Goal: Transaction & Acquisition: Obtain resource

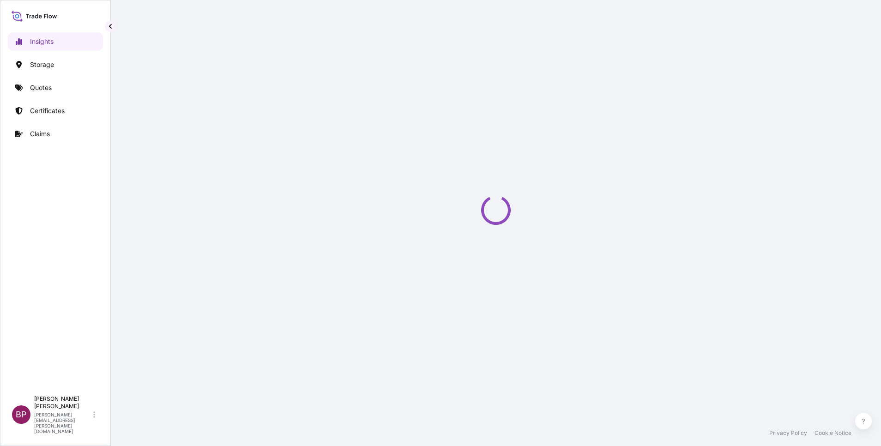
select select "2025"
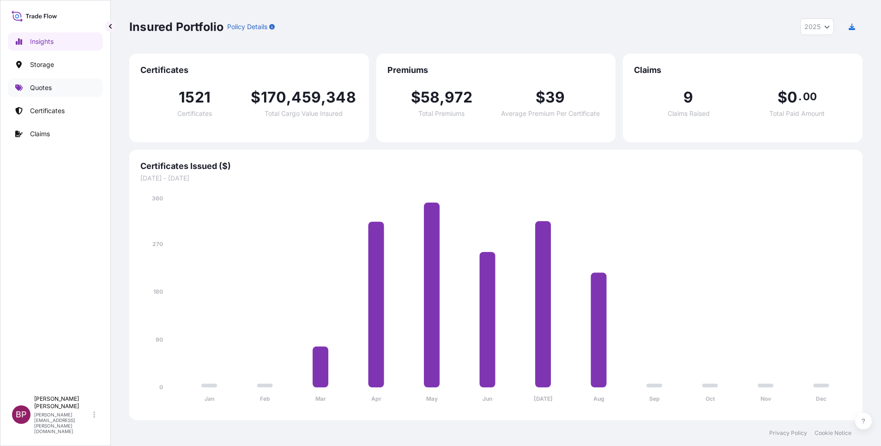
click at [50, 86] on p "Quotes" at bounding box center [41, 87] width 22 height 9
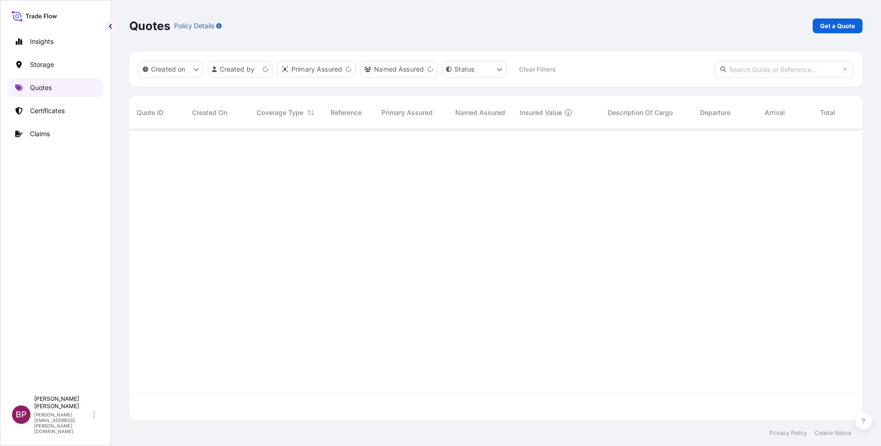
scroll to position [285, 723]
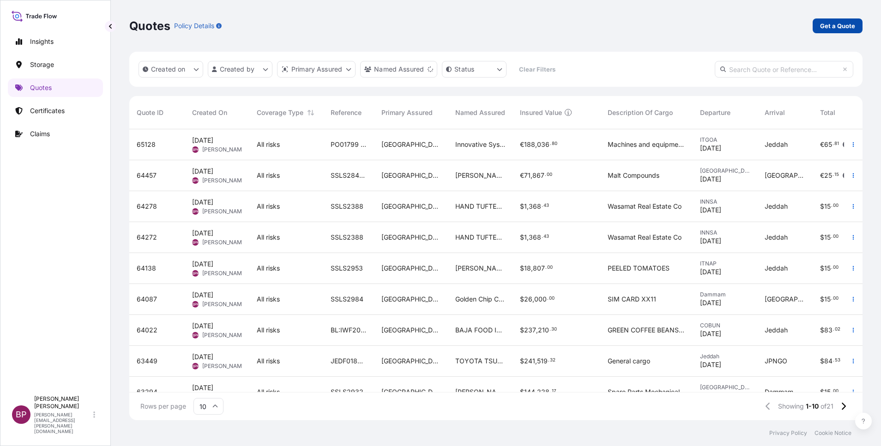
click at [844, 27] on p "Get a Quote" at bounding box center [837, 25] width 35 height 9
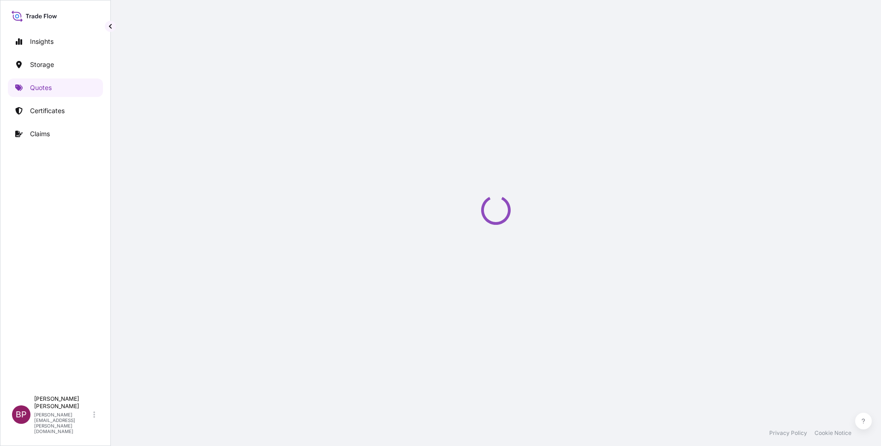
select select "Water"
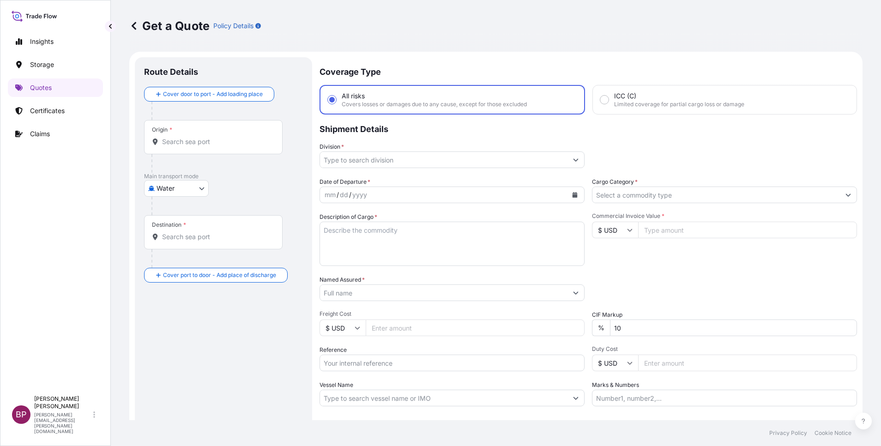
scroll to position [15, 0]
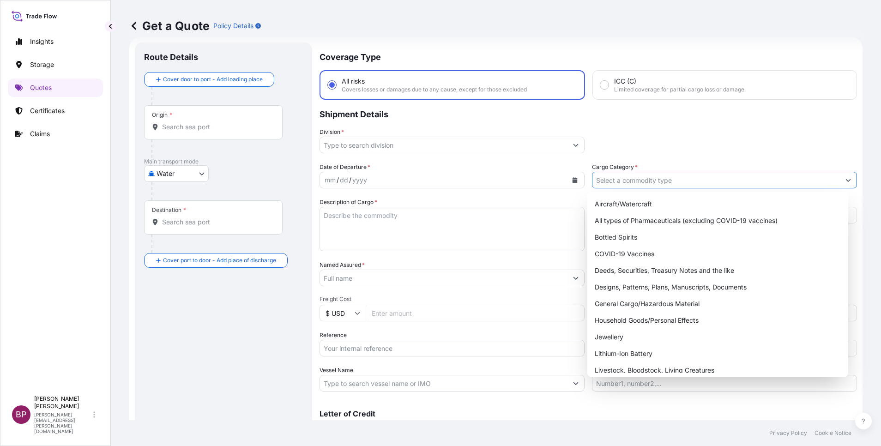
click at [840, 183] on button "Show suggestions" at bounding box center [848, 180] width 17 height 17
click at [637, 307] on div "General Cargo/Hazardous Material" at bounding box center [718, 304] width 254 height 17
type input "General Cargo/Hazardous Material"
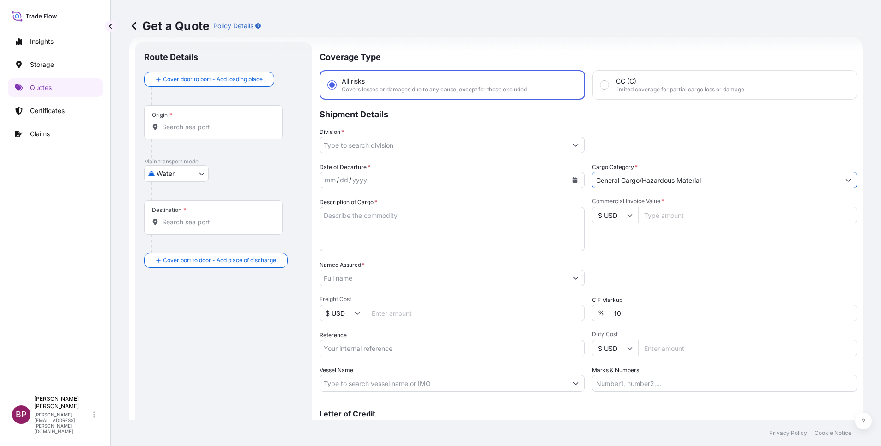
click at [573, 146] on icon "Show suggestions" at bounding box center [576, 145] width 6 height 6
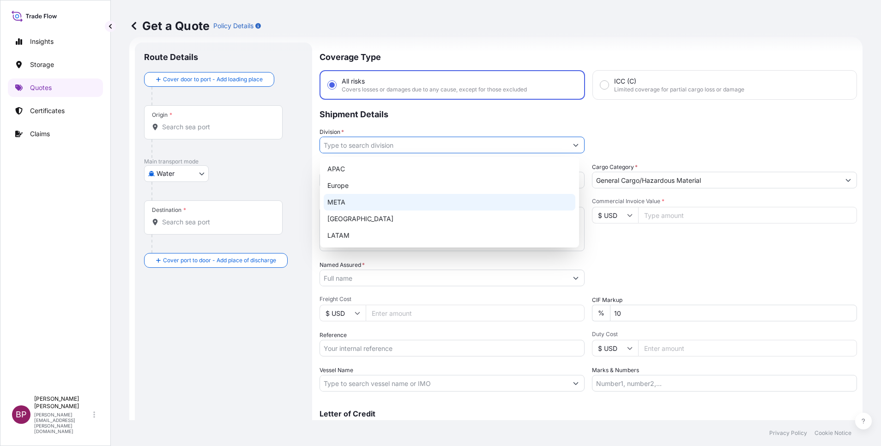
click at [396, 202] on div "META" at bounding box center [450, 202] width 252 height 17
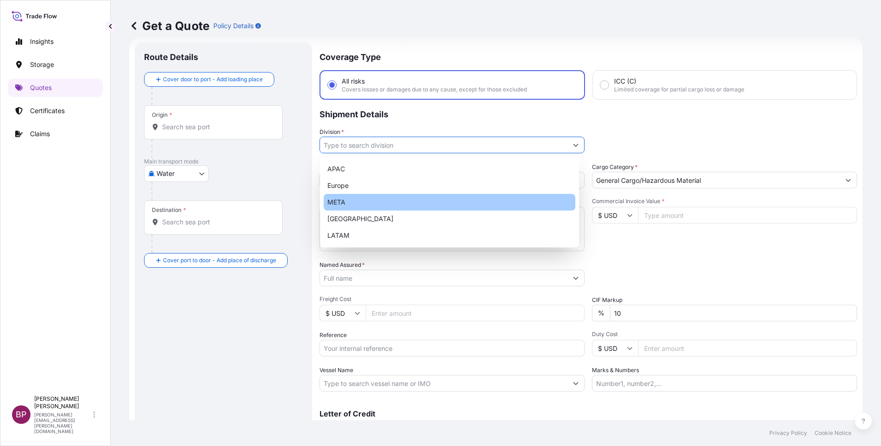
type input "META"
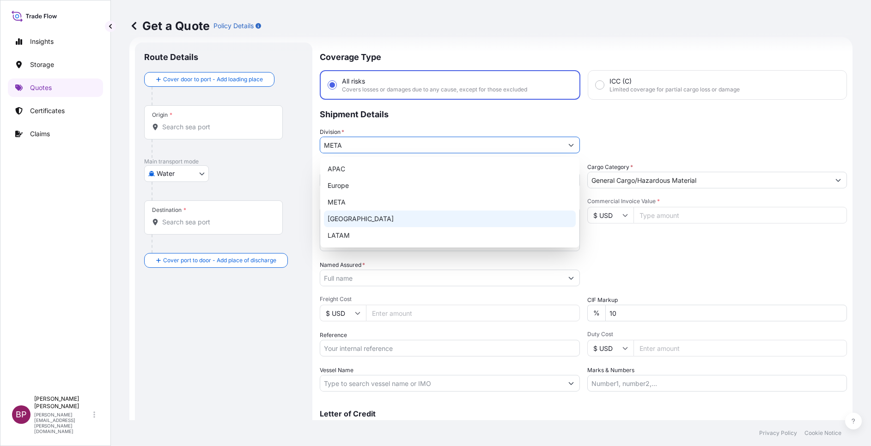
click at [444, 282] on input "Named Assured *" at bounding box center [441, 278] width 243 height 17
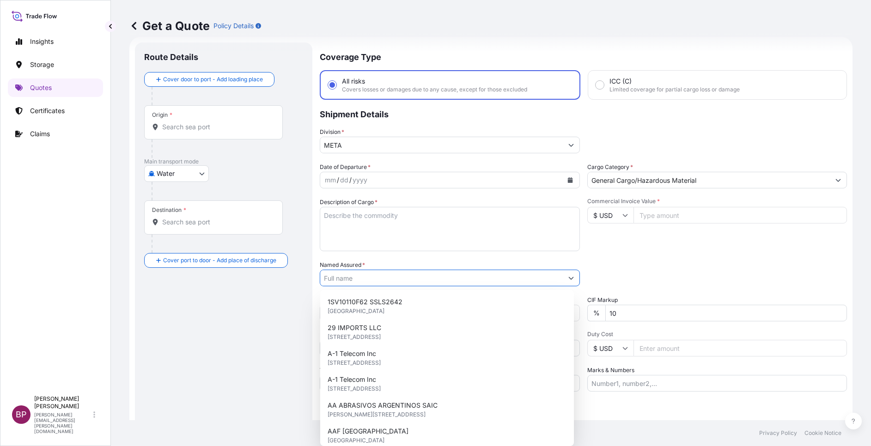
click at [425, 237] on textarea "Description of Cargo *" at bounding box center [450, 229] width 260 height 44
paste textarea "SPRING WASHER"
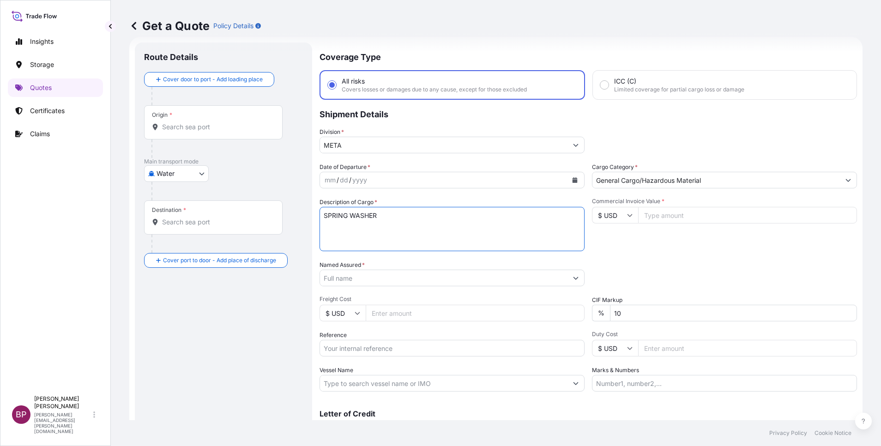
type textarea "SPRING WASHER"
click at [573, 181] on icon "Calendar" at bounding box center [575, 180] width 5 height 6
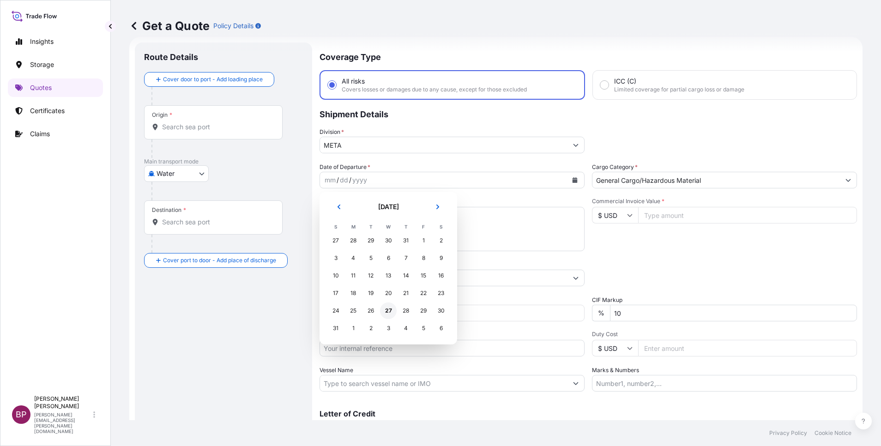
click at [389, 311] on div "27" at bounding box center [388, 311] width 17 height 17
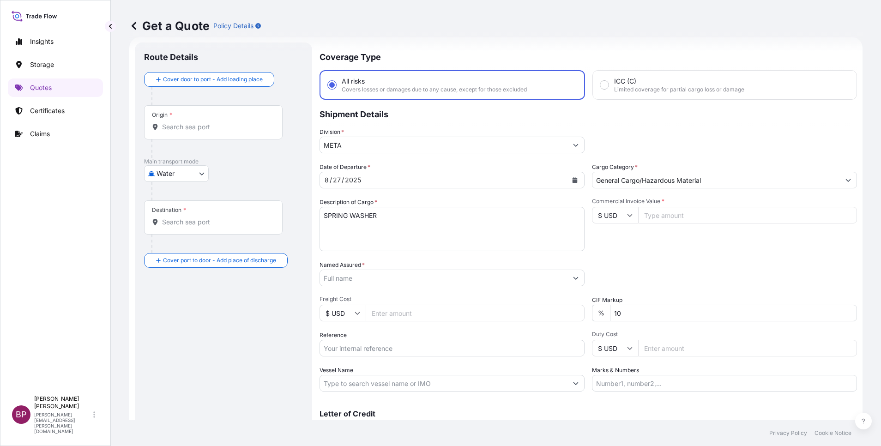
click at [657, 220] on input "Commercial Invoice Value *" at bounding box center [747, 215] width 219 height 17
paste input "1135"
type input "1135"
click at [658, 279] on div "Packing Category Type to search a container mode Please select a primary mode o…" at bounding box center [724, 274] width 265 height 26
click at [406, 274] on input "Named Assured *" at bounding box center [441, 278] width 243 height 17
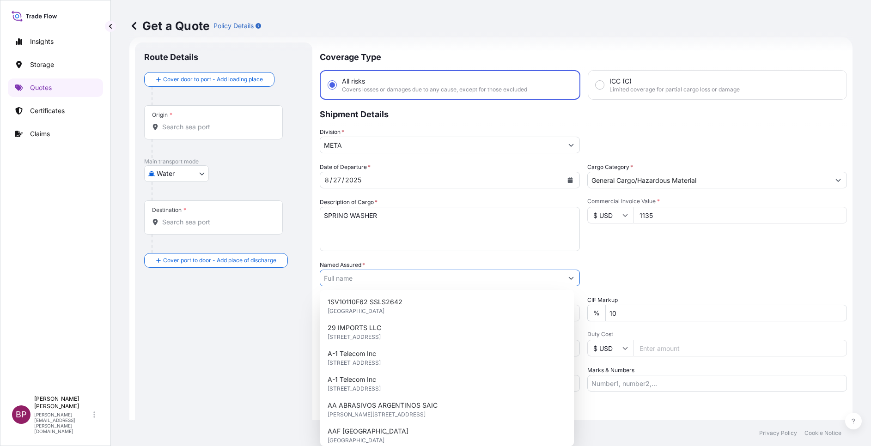
paste input "TRANSFORMERS AND BUSWAY SOLUTIONS CO. LLC-"
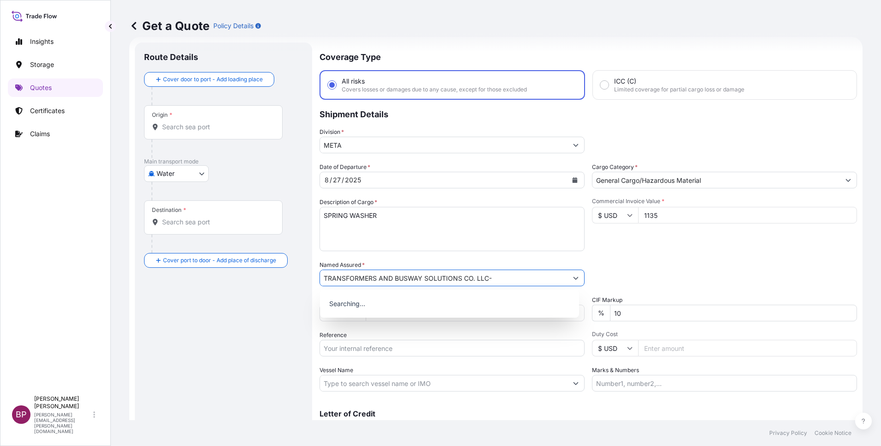
type input "TRANSFORMERS AND BUSWAY SOLUTIONS CO. LLC-"
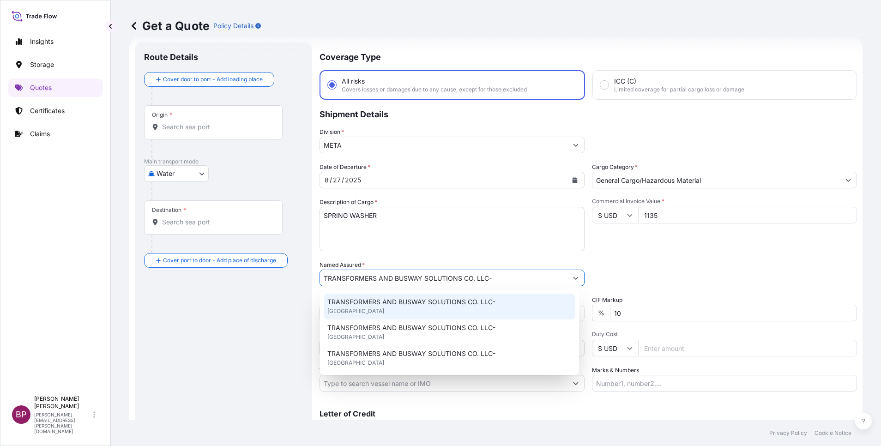
click at [658, 261] on div "Packing Category Type to search a container mode Please select a primary mode o…" at bounding box center [724, 274] width 265 height 26
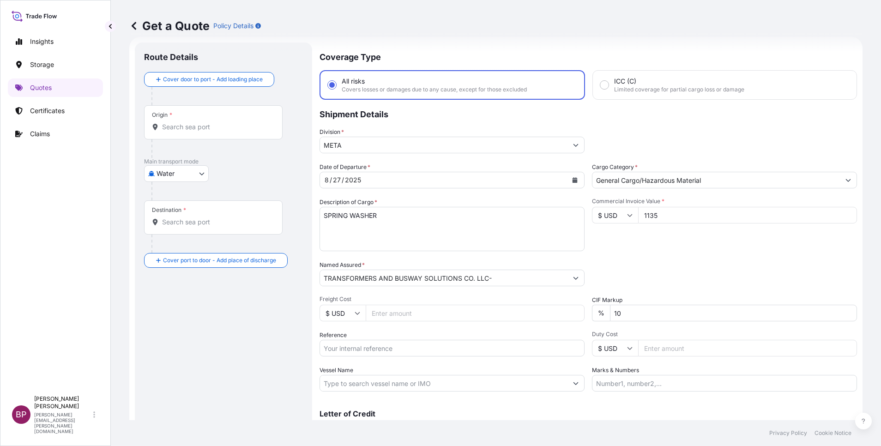
click at [408, 354] on input "Reference" at bounding box center [452, 348] width 265 height 17
paste input "157- 05150390"
type input "157- 05150390"
click at [680, 259] on div "Date of Departure * 8 / 27 / 2025 Cargo Category * General Cargo/Hazardous Mate…" at bounding box center [589, 277] width 538 height 229
click at [200, 172] on body "Insights Storage Quotes Certificates Claims BP Bobby Paul Kurian bobby.paul@psa…" at bounding box center [440, 223] width 881 height 446
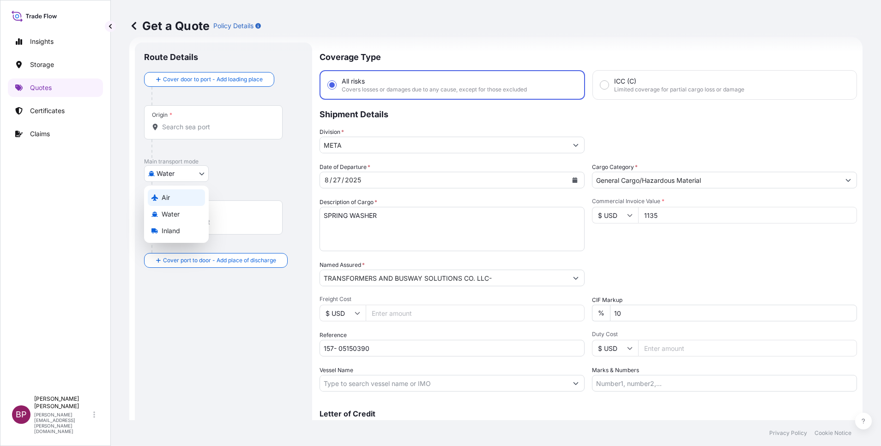
click at [177, 195] on div "Air" at bounding box center [176, 197] width 57 height 17
select select "Air"
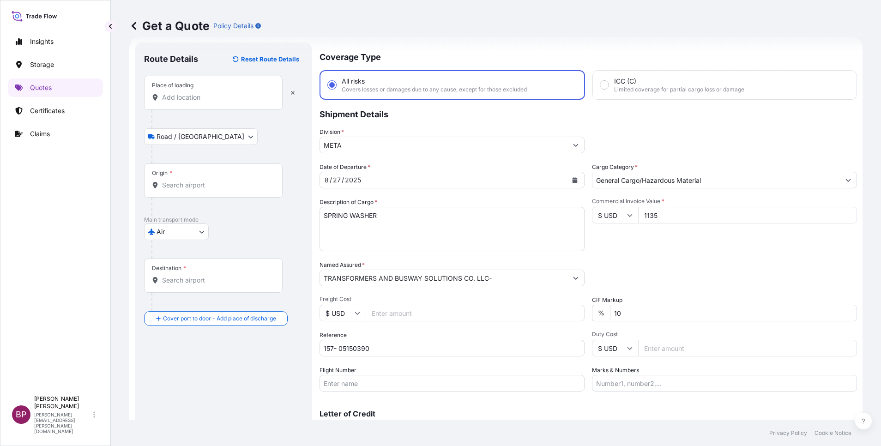
click at [216, 95] on input "Place of loading" at bounding box center [216, 97] width 109 height 9
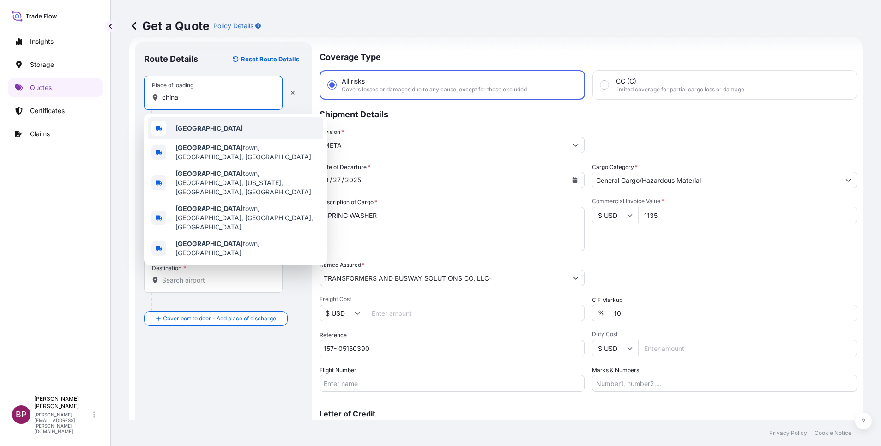
click at [212, 133] on div "China" at bounding box center [236, 128] width 176 height 22
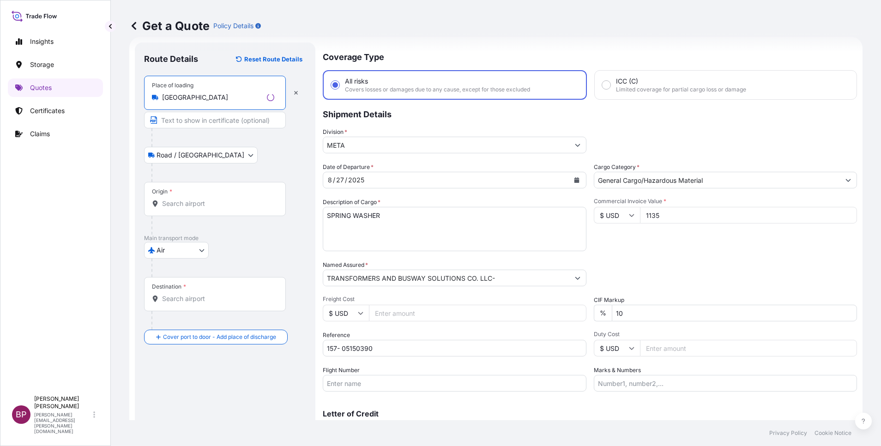
type input "China"
click at [204, 207] on input "Origin *" at bounding box center [218, 203] width 112 height 9
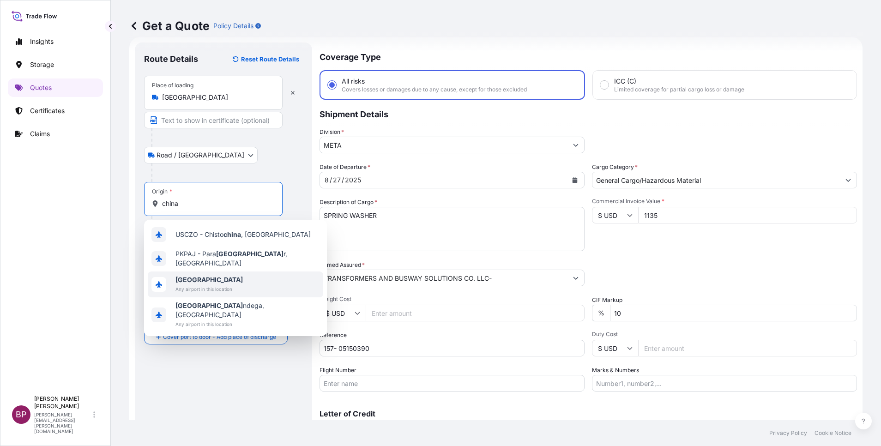
click at [220, 279] on span "China" at bounding box center [209, 279] width 67 height 9
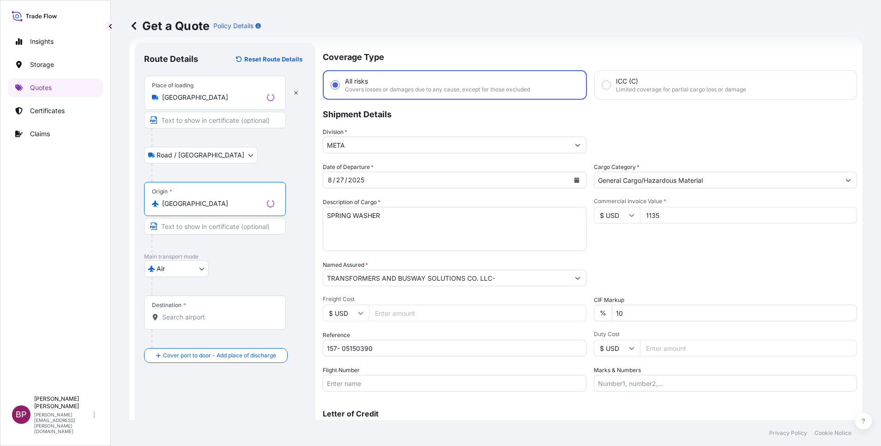
type input "China"
click at [215, 315] on input "Destination *" at bounding box center [218, 317] width 112 height 9
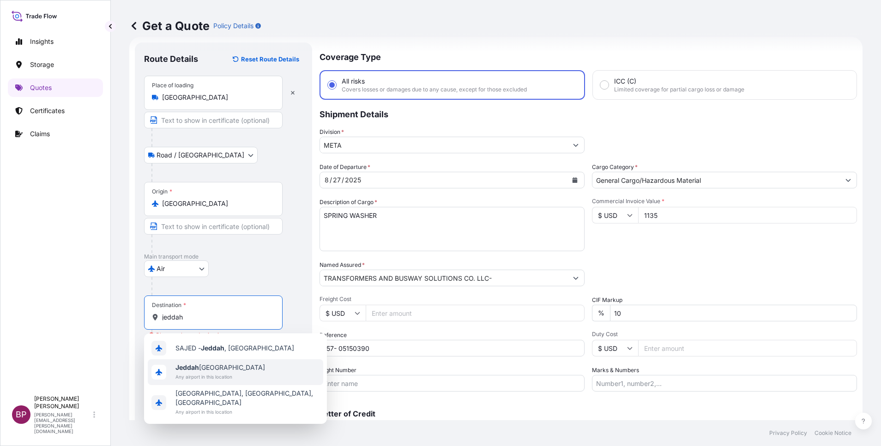
click at [229, 366] on span "Jeddah Saudi Arabia" at bounding box center [221, 367] width 90 height 9
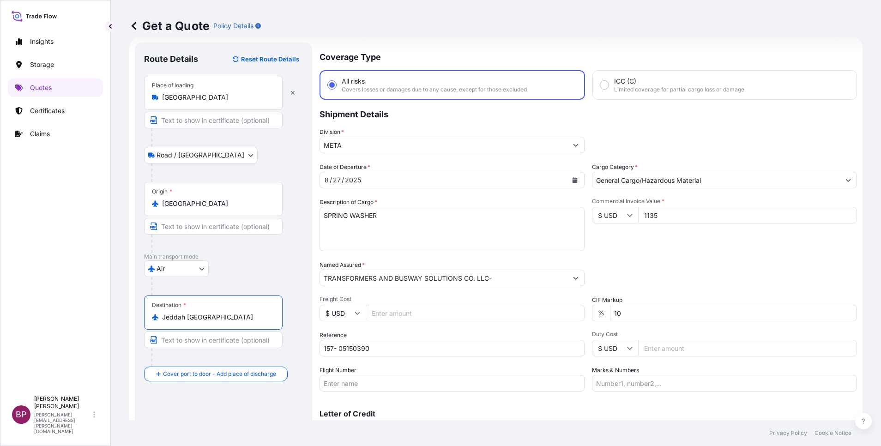
scroll to position [61, 0]
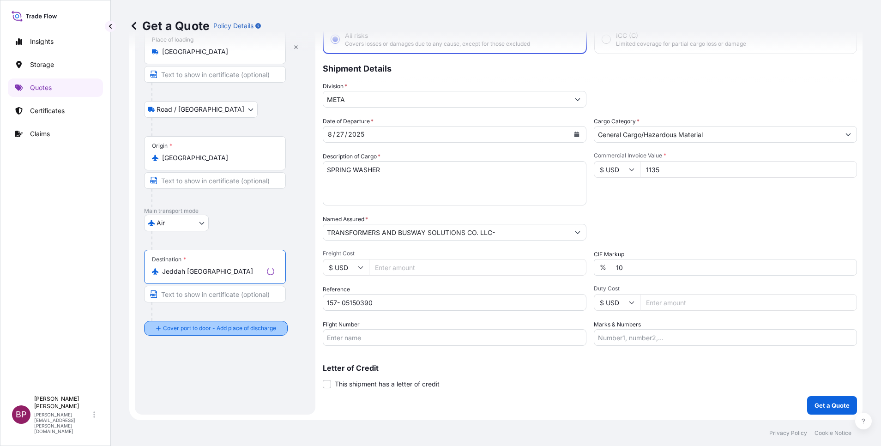
type input "Jeddah Saudi Arabia"
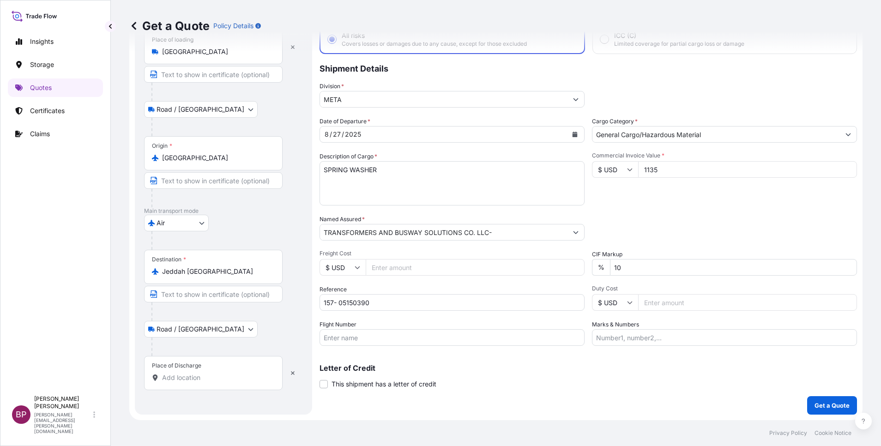
click at [195, 379] on input "Place of Discharge" at bounding box center [216, 377] width 109 height 9
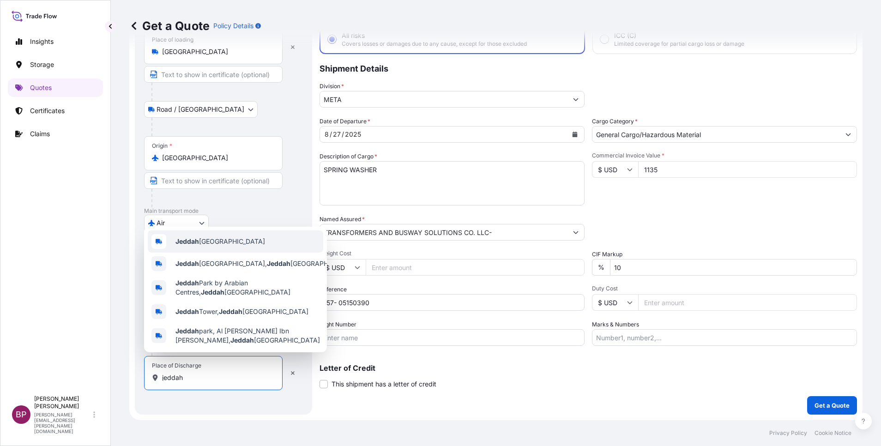
click at [219, 237] on span "Jeddah Saudi Arabia" at bounding box center [221, 241] width 90 height 9
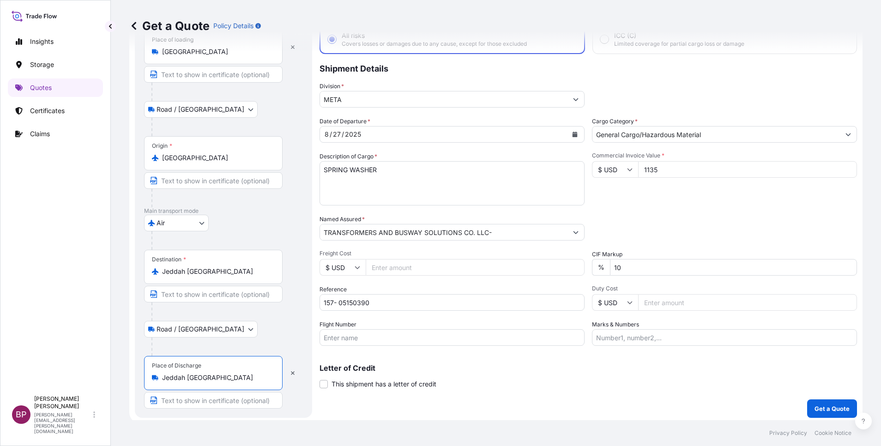
scroll to position [64, 0]
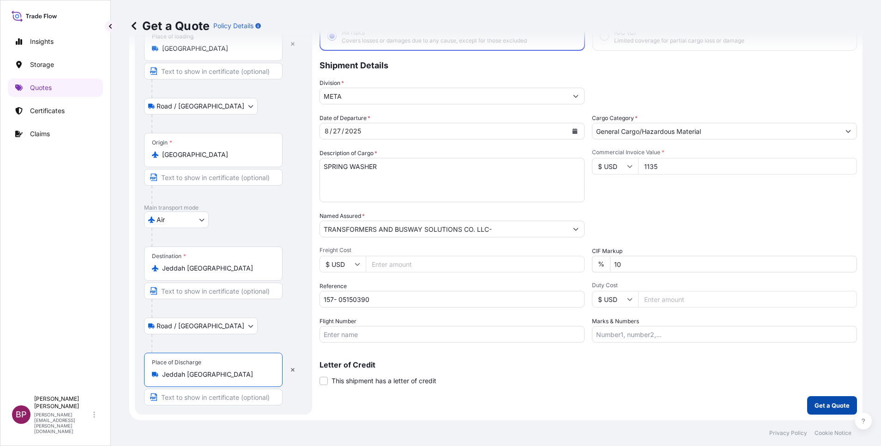
type input "Jeddah Saudi Arabia"
click at [818, 406] on p "Get a Quote" at bounding box center [832, 405] width 35 height 9
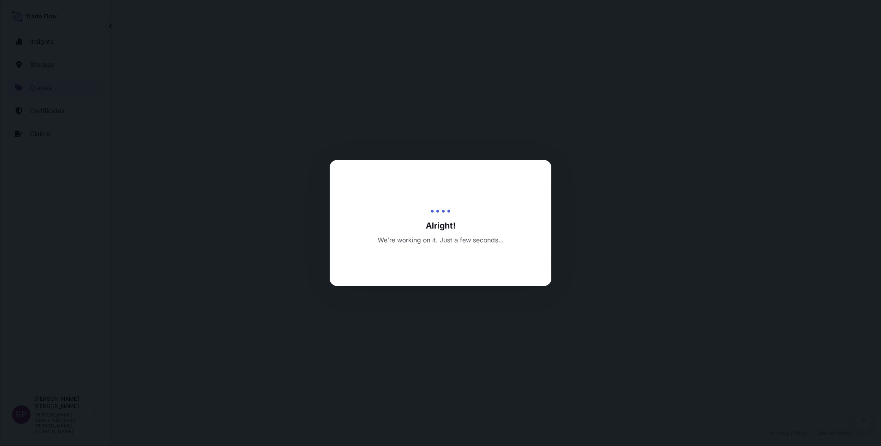
select select "Road / Inland"
select select "Air"
select select "Road / Inland"
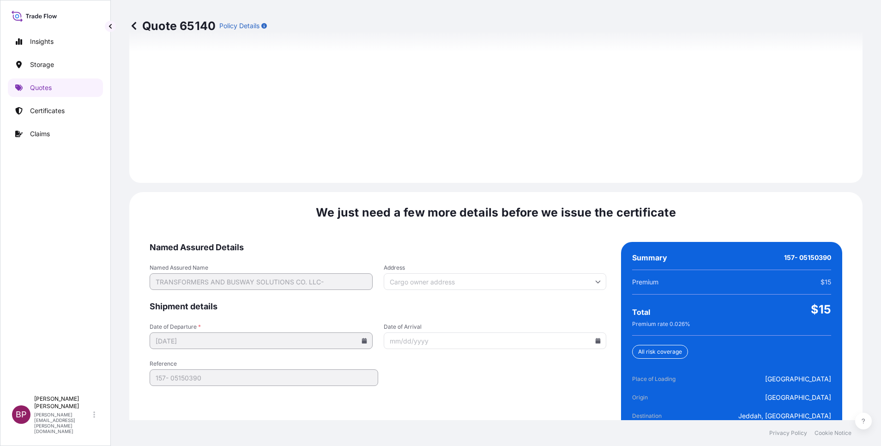
scroll to position [1369, 0]
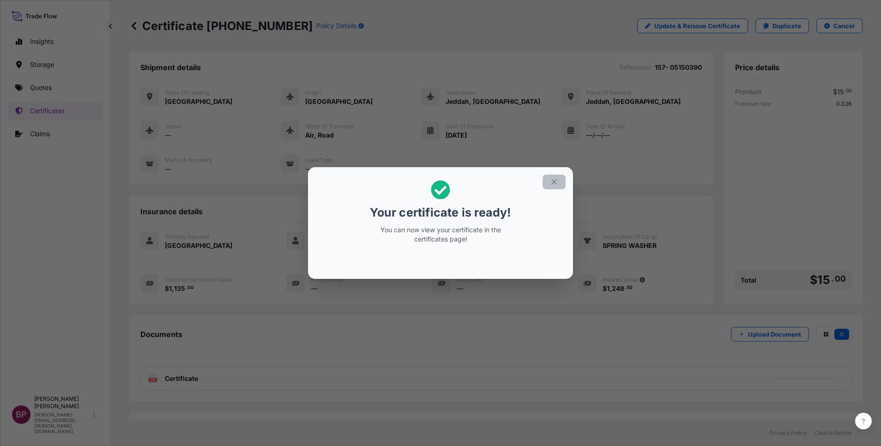
click at [550, 184] on button "button" at bounding box center [554, 182] width 23 height 15
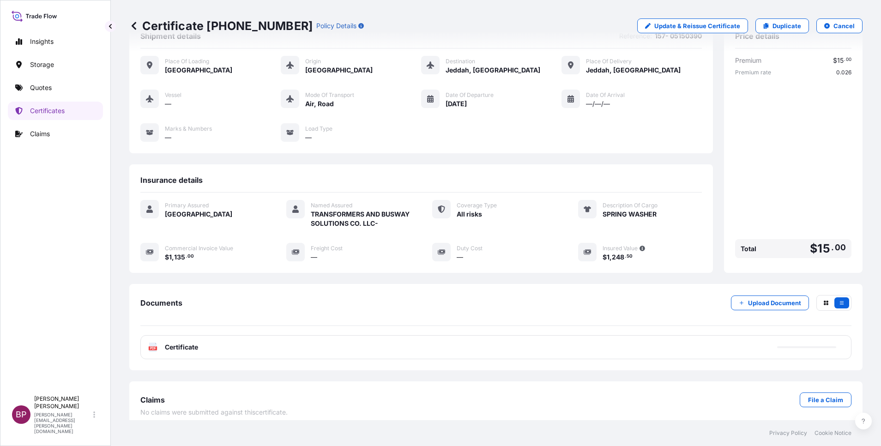
scroll to position [49, 0]
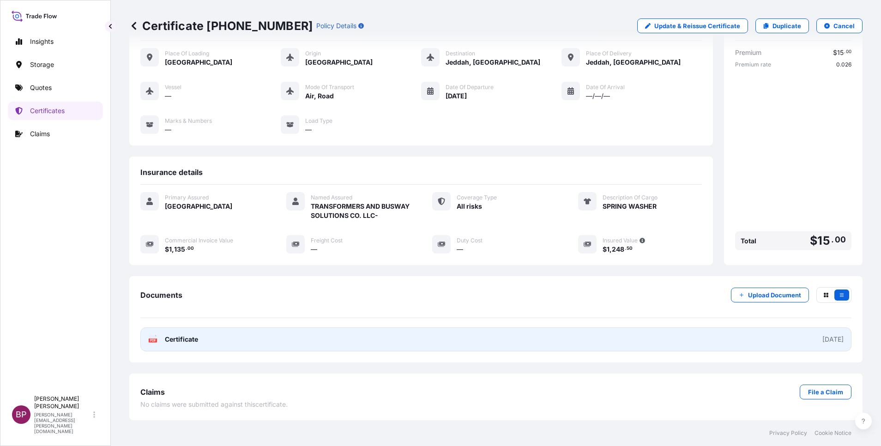
click at [189, 343] on span "Certificate" at bounding box center [181, 339] width 33 height 9
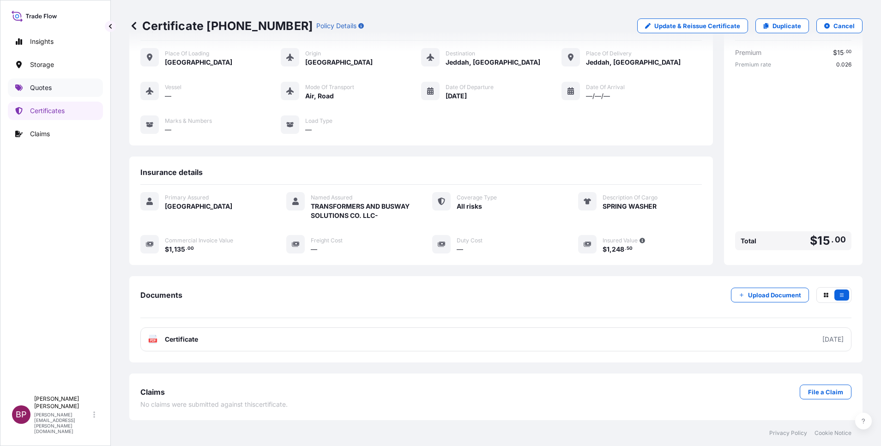
click at [48, 88] on p "Quotes" at bounding box center [41, 87] width 22 height 9
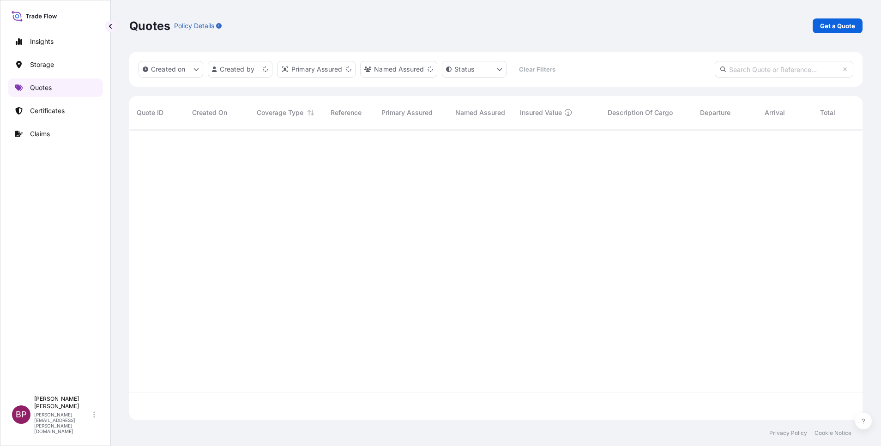
scroll to position [285, 723]
click at [844, 27] on p "Get a Quote" at bounding box center [837, 25] width 35 height 9
select select "Water"
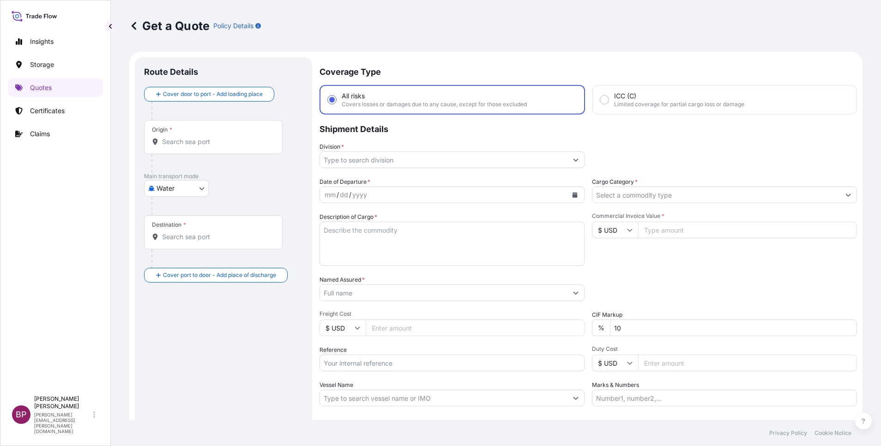
scroll to position [15, 0]
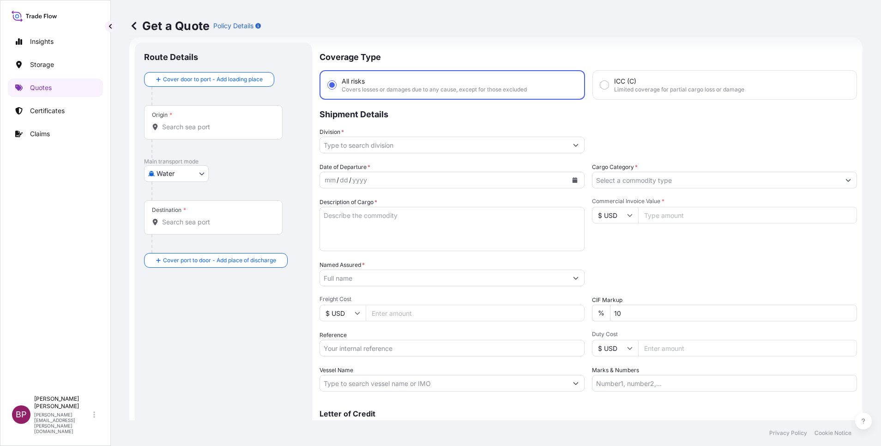
click at [718, 186] on input "Cargo Category *" at bounding box center [717, 180] width 248 height 17
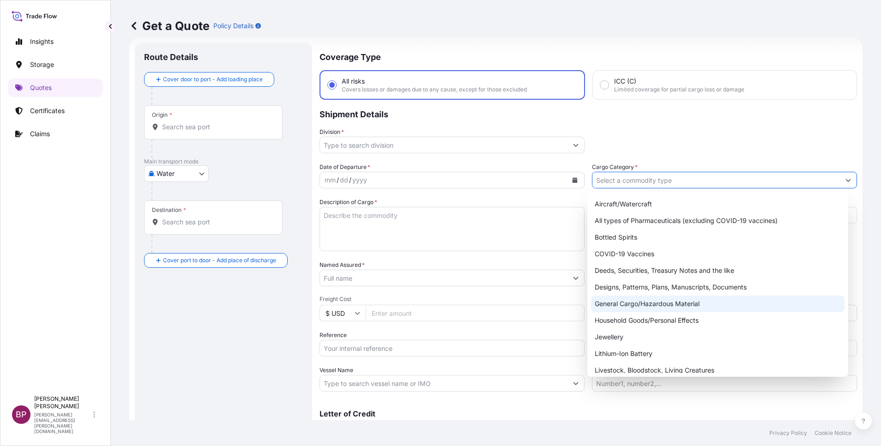
click at [670, 307] on div "General Cargo/Hazardous Material" at bounding box center [718, 304] width 254 height 17
type input "General Cargo/Hazardous Material"
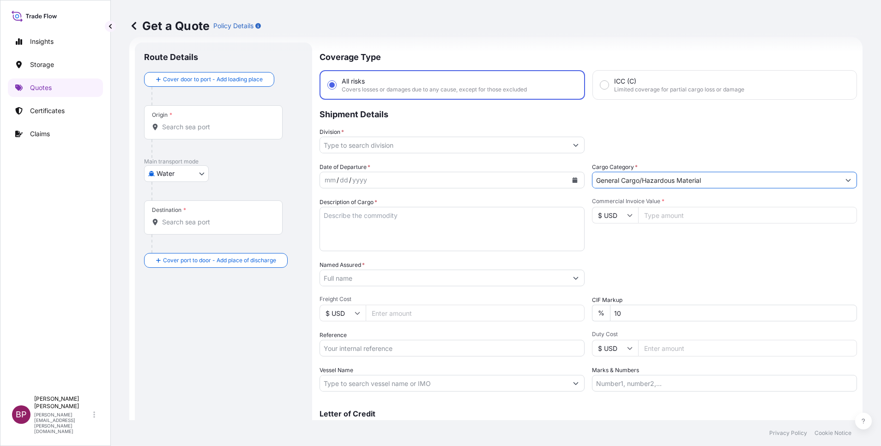
click at [573, 146] on icon "Show suggestions" at bounding box center [576, 145] width 6 height 6
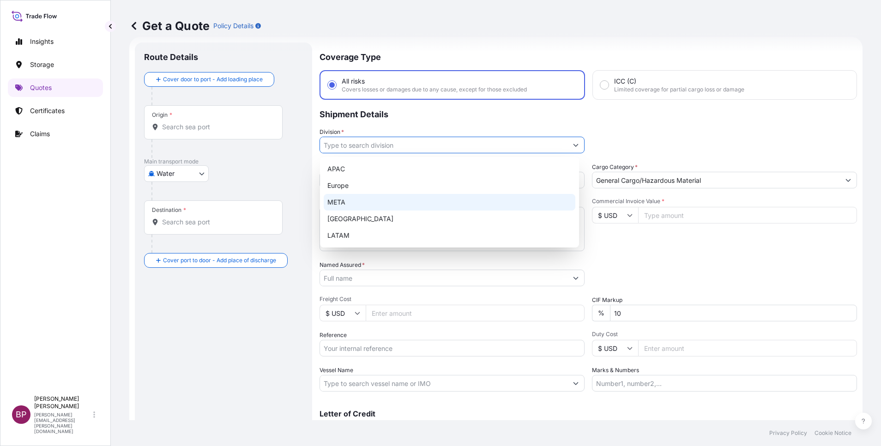
click at [428, 196] on div "META" at bounding box center [450, 202] width 252 height 17
type input "META"
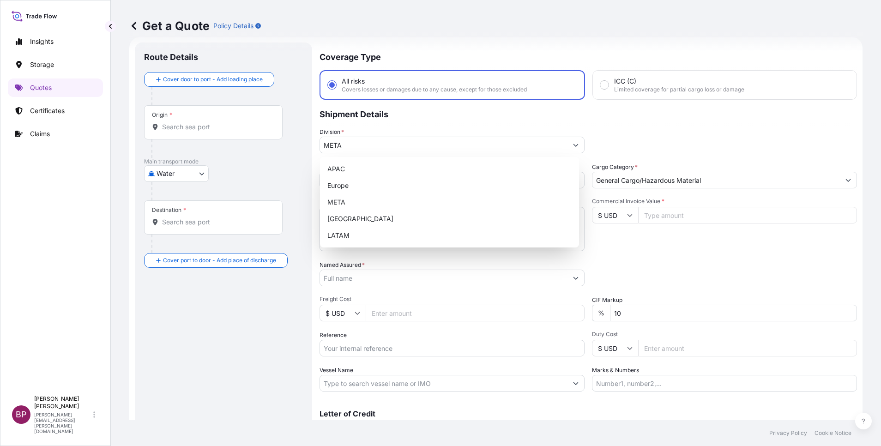
drag, startPoint x: 653, startPoint y: 252, endPoint x: 509, endPoint y: 252, distance: 144.1
click at [652, 252] on div "Date of Departure * mm / dd / yyyy Cargo Category * General Cargo/Hazardous Mat…" at bounding box center [589, 277] width 538 height 229
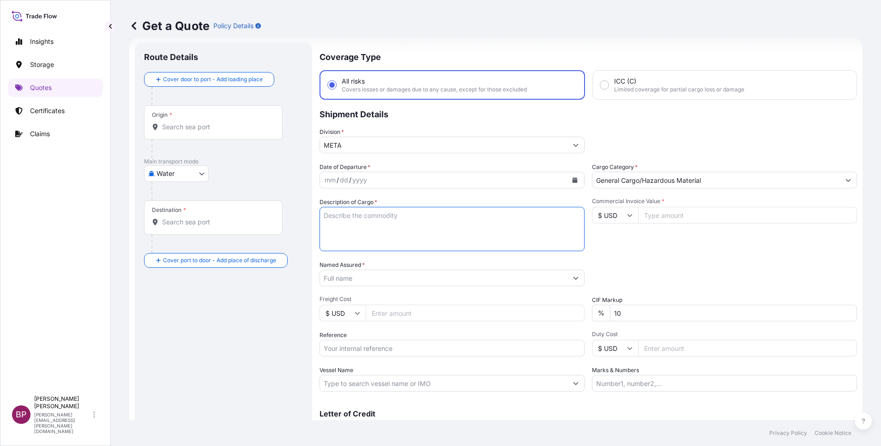
click at [443, 229] on textarea "Description of Cargo *" at bounding box center [452, 229] width 265 height 44
paste textarea "Insert nut"
type textarea "Insert nut"
click at [671, 216] on input "Commercial Invoice Value *" at bounding box center [747, 215] width 219 height 17
paste input "2000"
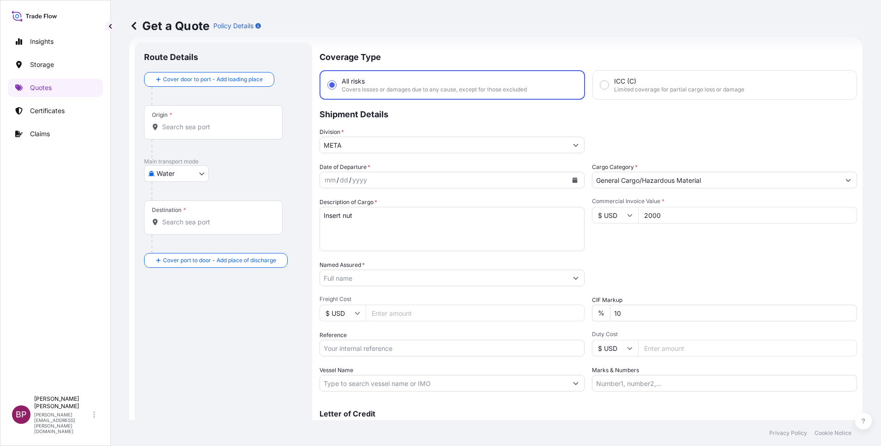
type input "2000"
click at [398, 350] on input "Reference" at bounding box center [452, 348] width 265 height 17
paste input "157- 02985824"
type input "157- 02985824"
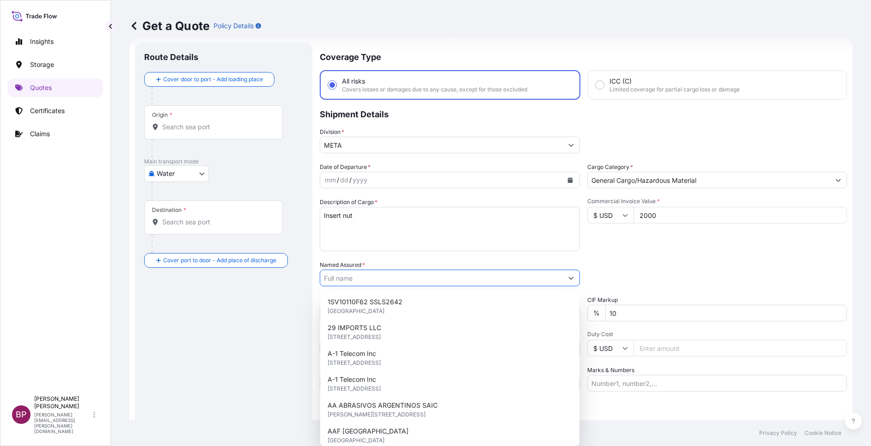
click at [437, 280] on input "Named Assured *" at bounding box center [441, 278] width 243 height 17
paste input "Factory of Assembly of mechanical & electrical works co ltd."
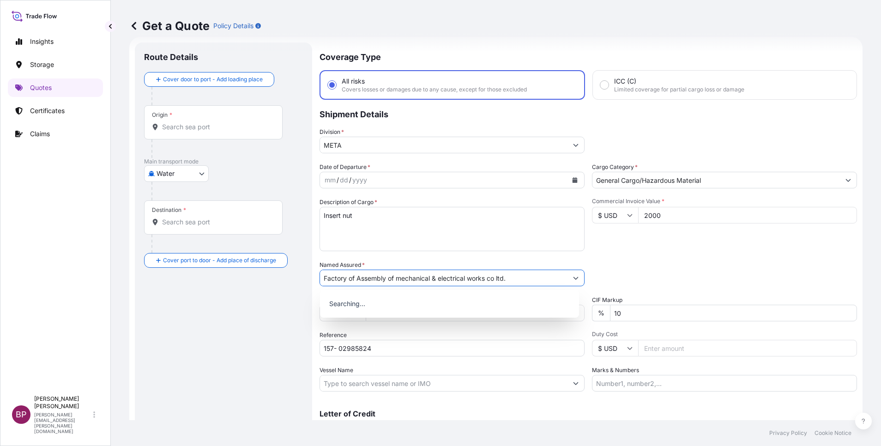
type input "Factory of Assembly of mechanical & electrical works co ltd."
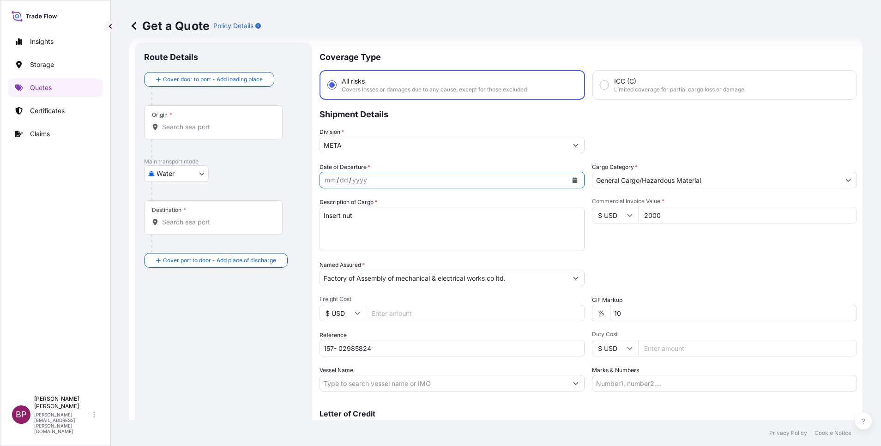
click at [573, 180] on icon "Calendar" at bounding box center [575, 180] width 5 height 6
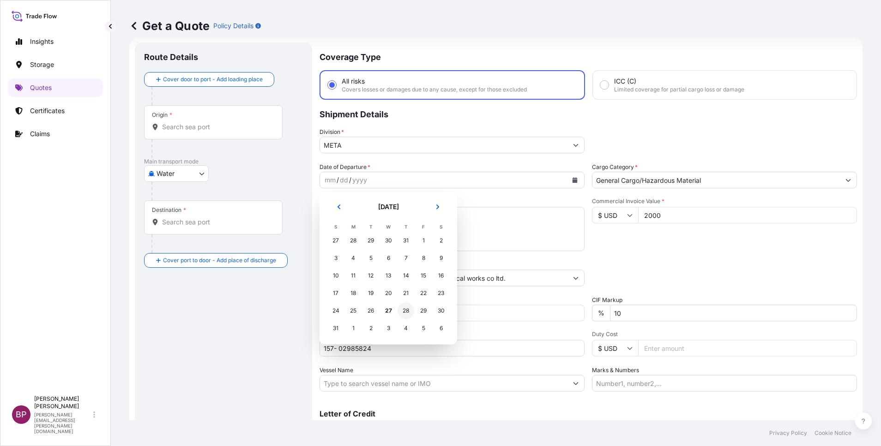
click at [405, 312] on div "28" at bounding box center [406, 311] width 17 height 17
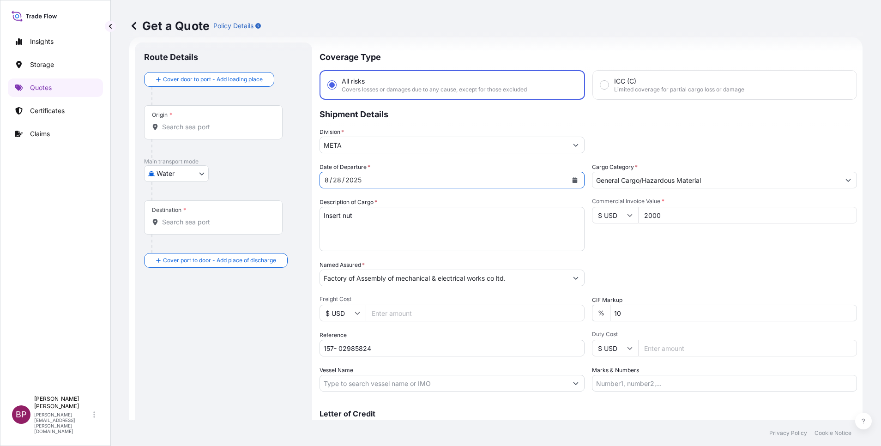
click at [685, 262] on div "Packing Category Type to search a container mode Please select a primary mode o…" at bounding box center [724, 274] width 265 height 26
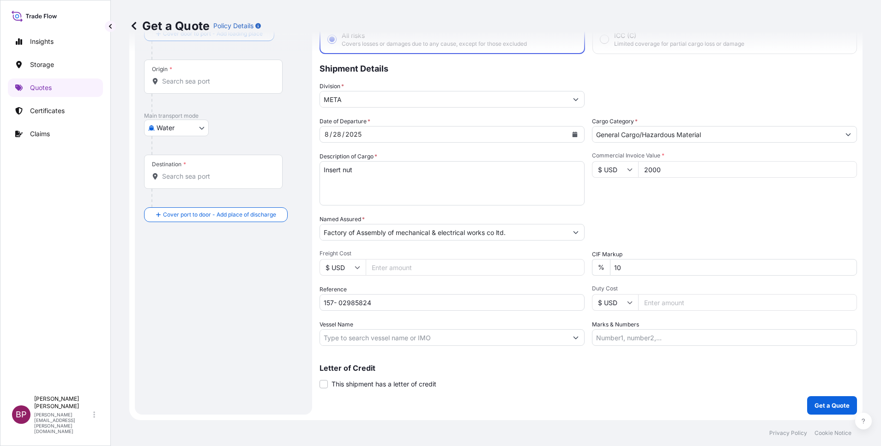
click at [201, 129] on body "Insights Storage Quotes Certificates Claims BP Bobby Paul Kurian bobby.paul@psa…" at bounding box center [440, 223] width 881 height 446
click at [174, 155] on div "Air" at bounding box center [176, 152] width 57 height 17
click at [200, 85] on input "Origin *" at bounding box center [216, 84] width 109 height 9
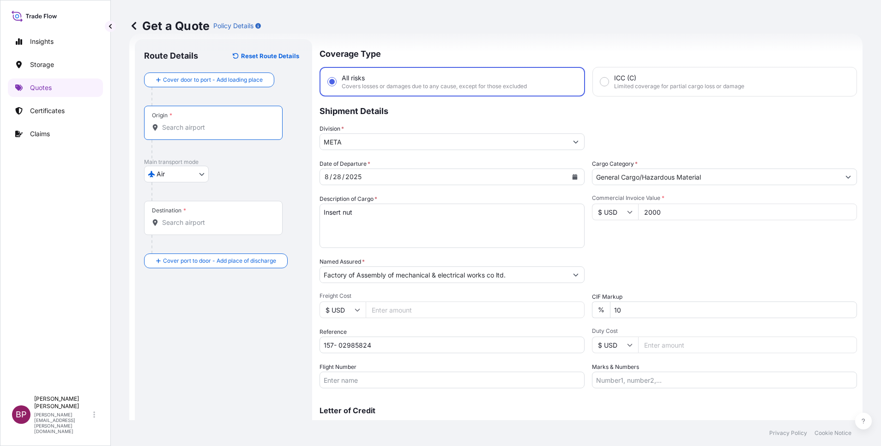
scroll to position [0, 0]
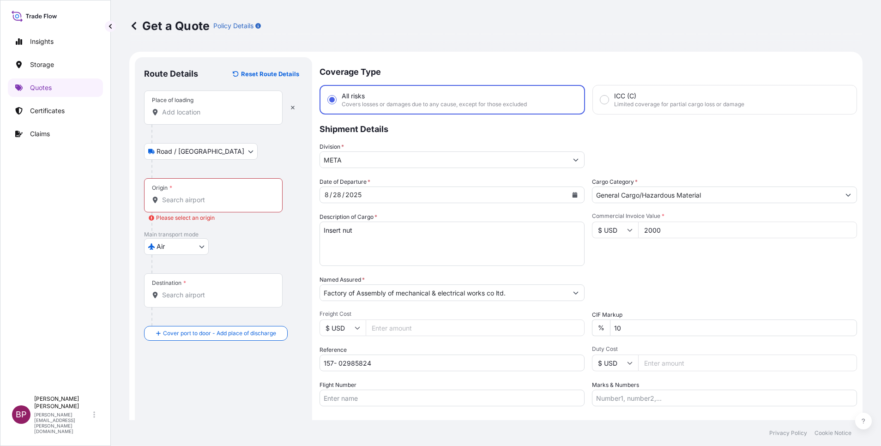
click at [210, 115] on input "Place of loading" at bounding box center [216, 112] width 109 height 9
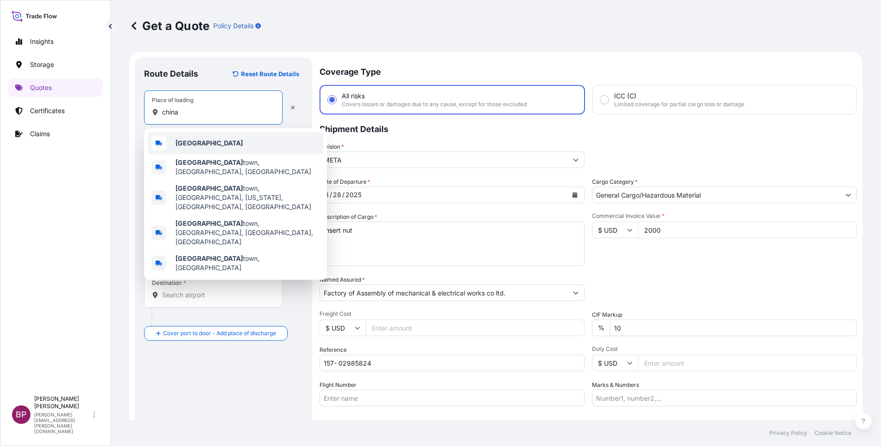
click at [217, 144] on div "China" at bounding box center [236, 143] width 176 height 22
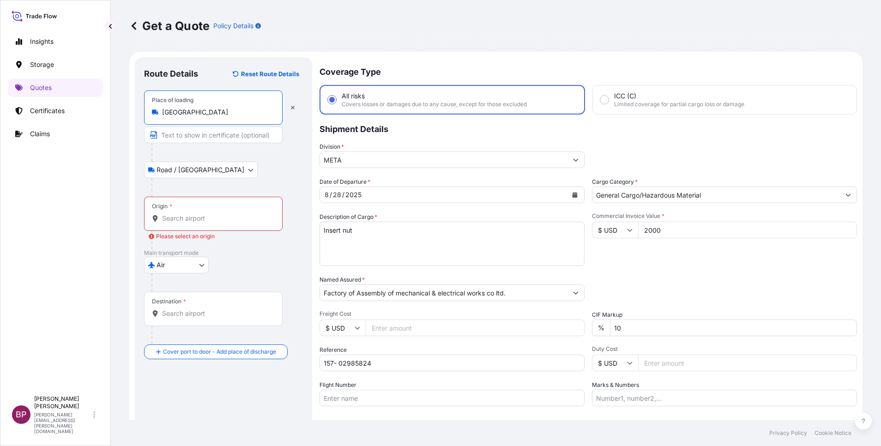
type input "China"
click at [213, 219] on input "Origin * Please select an origin" at bounding box center [216, 218] width 109 height 9
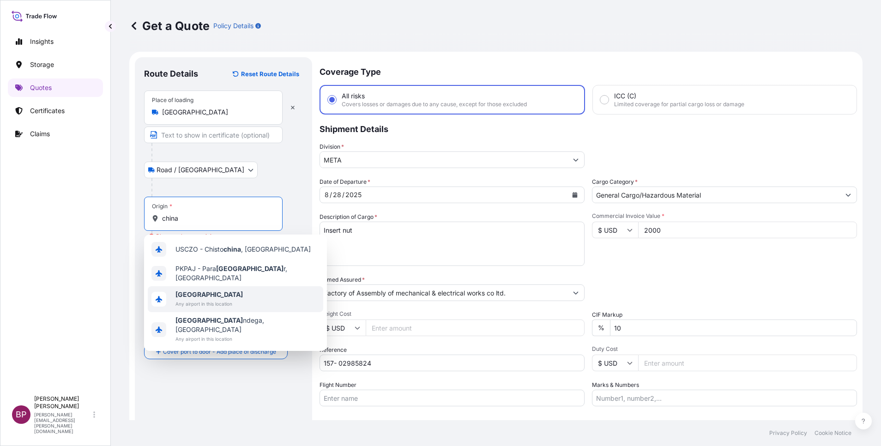
click at [204, 292] on span "China" at bounding box center [209, 294] width 67 height 9
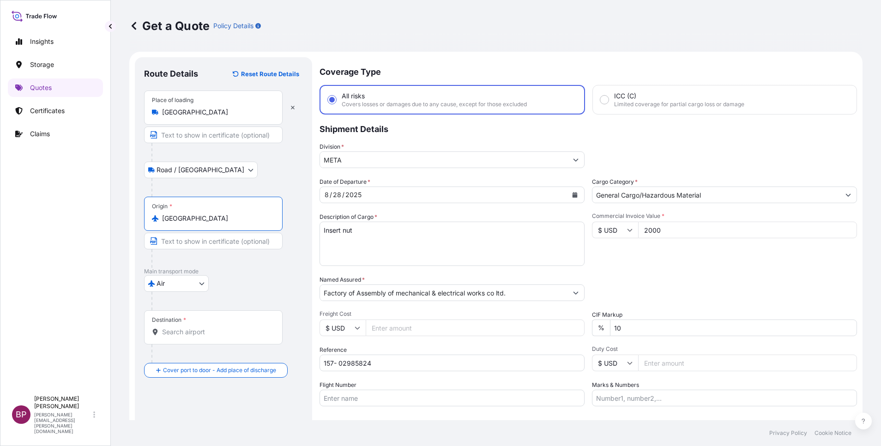
type input "China"
click at [211, 331] on input "Destination *" at bounding box center [216, 332] width 109 height 9
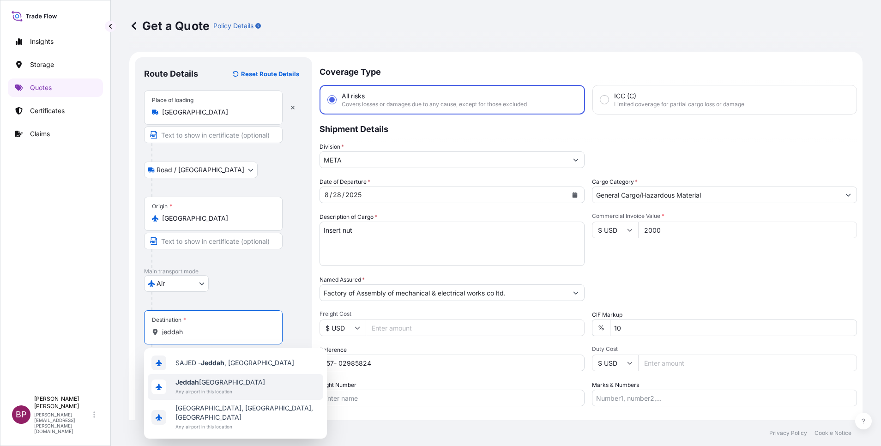
click at [217, 390] on span "Any airport in this location" at bounding box center [221, 391] width 90 height 9
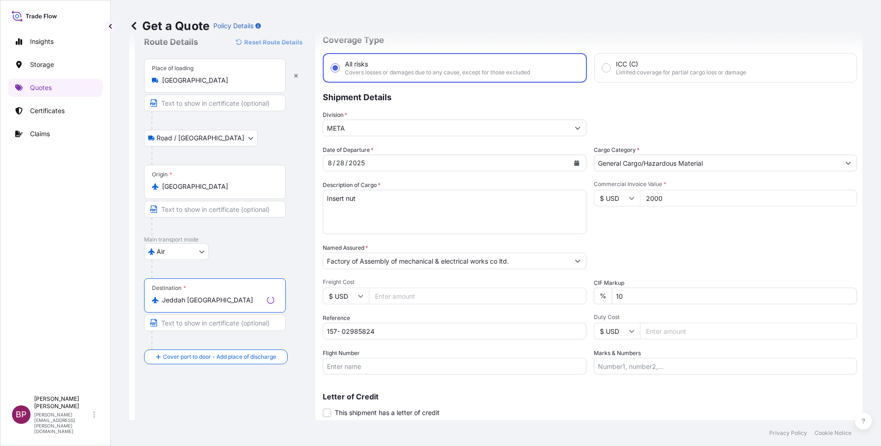
scroll to position [61, 0]
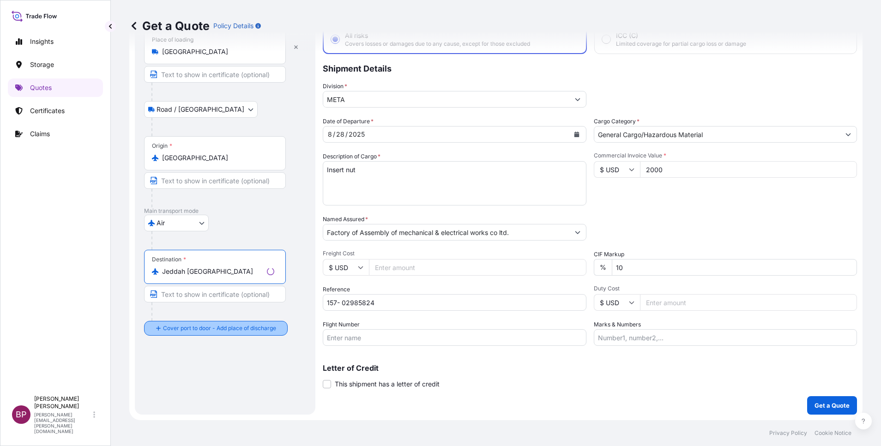
type input "Jeddah Saudi Arabia"
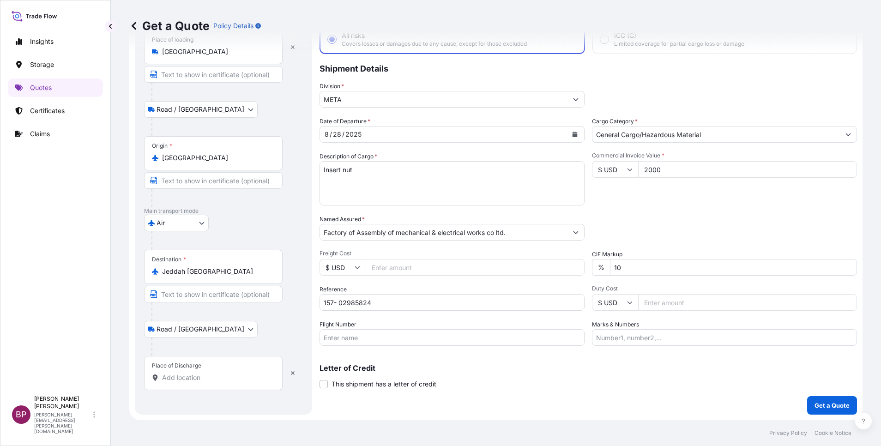
click at [190, 380] on input "Place of Discharge" at bounding box center [216, 377] width 109 height 9
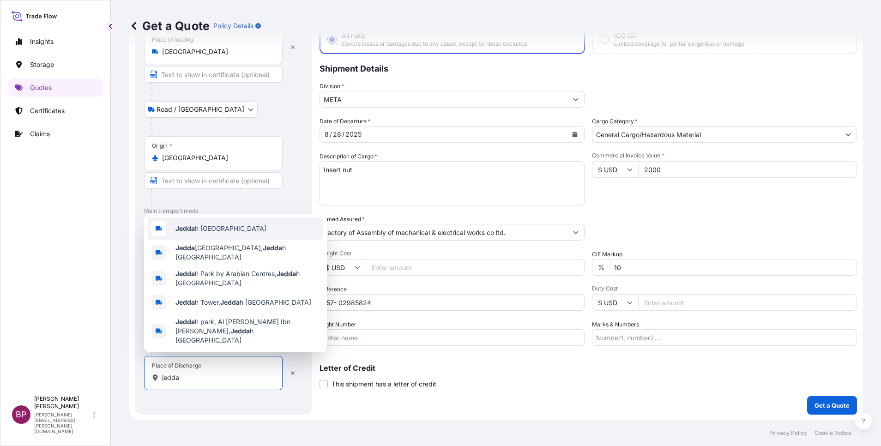
click at [228, 233] on span "Jedda h Saudi Arabia" at bounding box center [221, 228] width 91 height 9
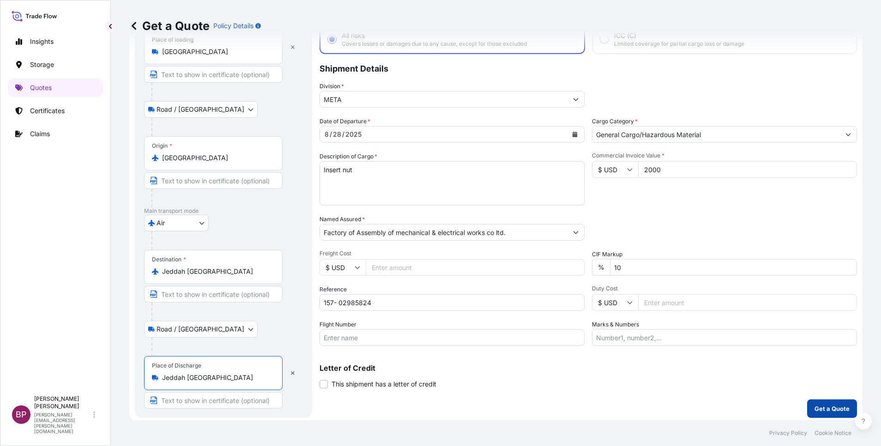
type input "Jeddah Saudi Arabia"
click at [818, 409] on p "Get a Quote" at bounding box center [832, 408] width 35 height 9
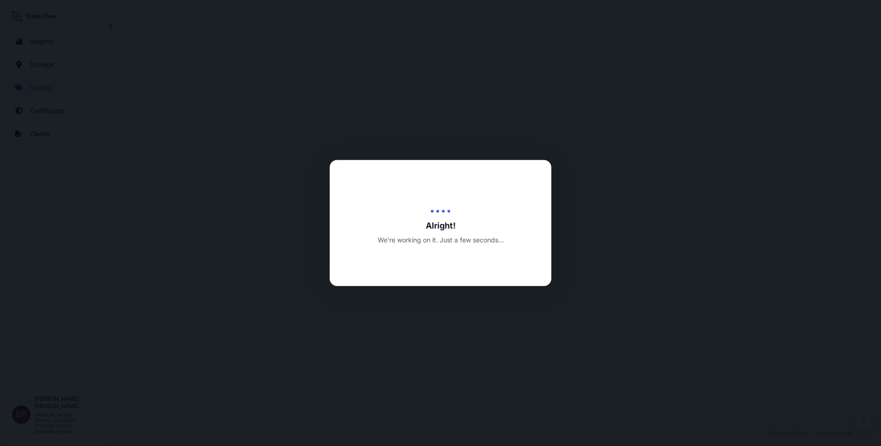
select select "Road / Inland"
select select "Air"
select select "Road / Inland"
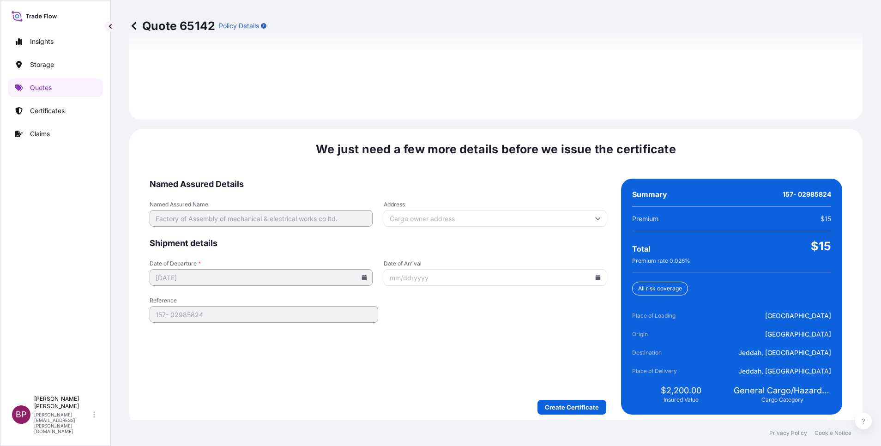
scroll to position [1369, 0]
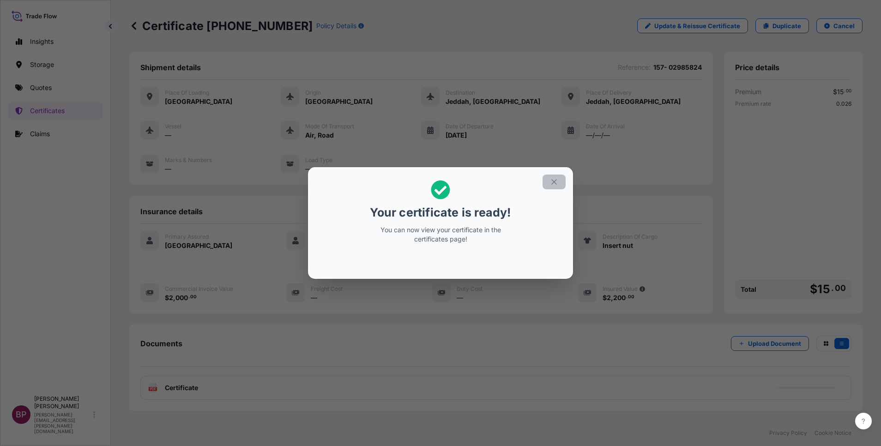
click at [557, 184] on icon "button" at bounding box center [554, 182] width 8 height 8
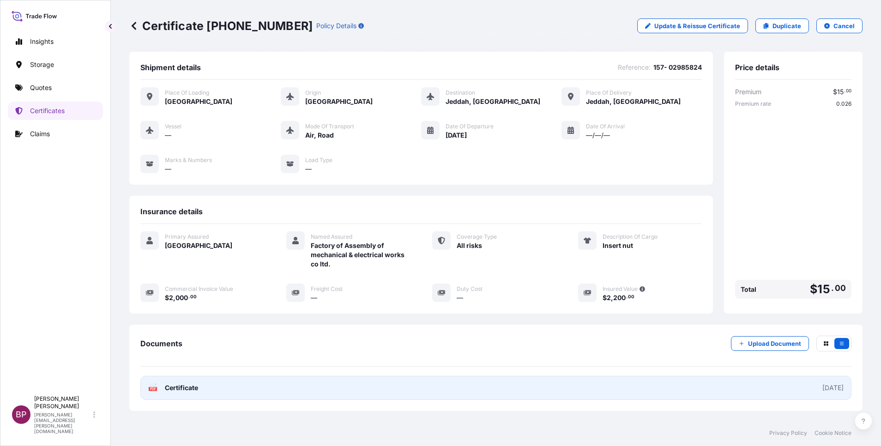
click at [196, 390] on span "Certificate" at bounding box center [181, 387] width 33 height 9
